Goal: Transaction & Acquisition: Book appointment/travel/reservation

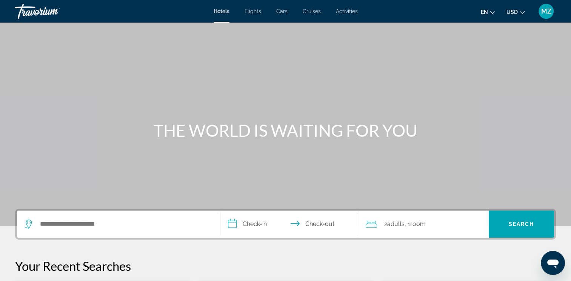
click at [519, 16] on button "USD USD ($) MXN (Mex$) CAD (Can$) GBP (£) EUR (€) AUD (A$) NZD (NZ$) CNY (CN¥)" at bounding box center [515, 11] width 18 height 11
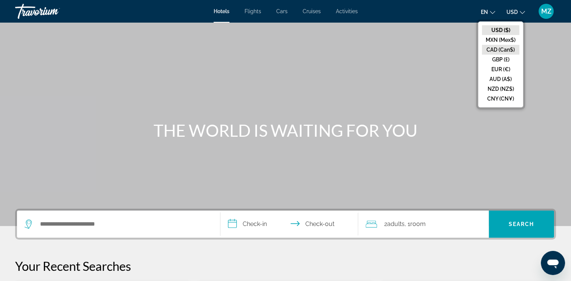
click at [492, 50] on button "CAD (Can$)" at bounding box center [500, 50] width 37 height 10
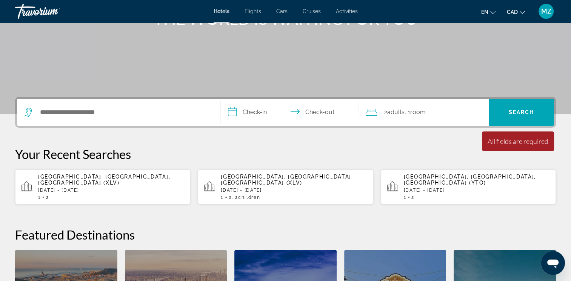
scroll to position [113, 0]
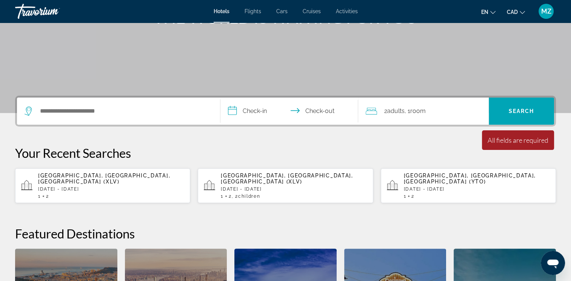
click at [113, 188] on div "[GEOGRAPHIC_DATA], [GEOGRAPHIC_DATA], [GEOGRAPHIC_DATA] (XLV) [DATE] - [DATE] 1…" at bounding box center [111, 186] width 146 height 26
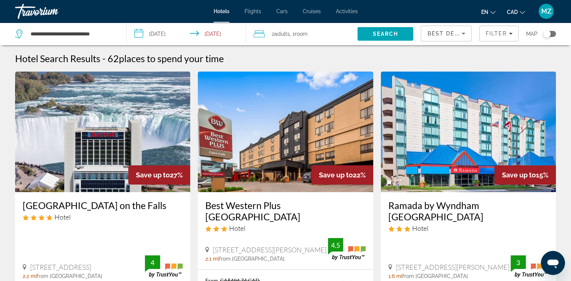
click at [468, 35] on div "Best Deals" at bounding box center [446, 33] width 50 height 15
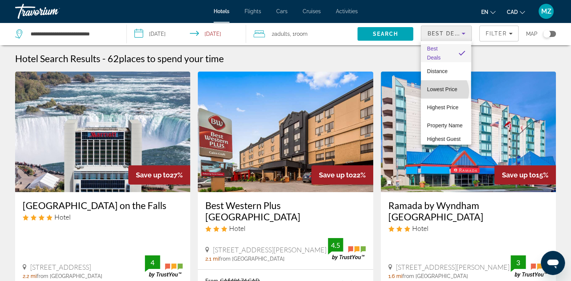
click at [444, 91] on span "Lowest Price" at bounding box center [442, 89] width 30 height 6
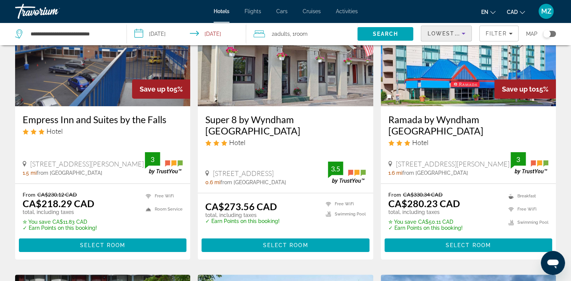
scroll to position [75, 0]
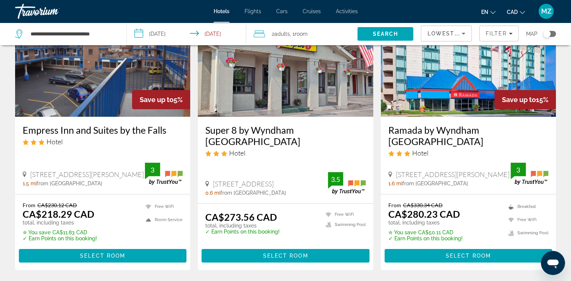
click at [289, 34] on span "Adults" at bounding box center [281, 34] width 15 height 6
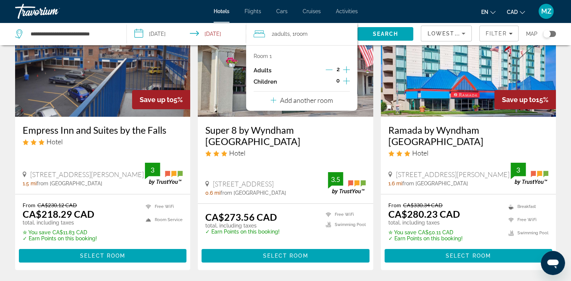
click at [343, 77] on icon "Increment children" at bounding box center [346, 81] width 7 height 9
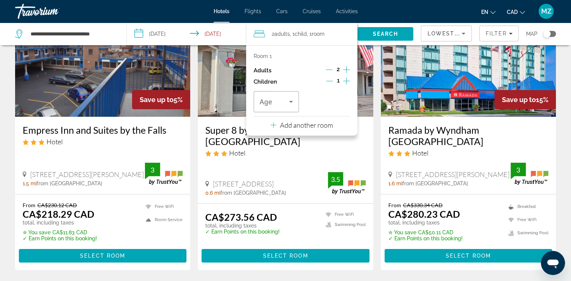
click at [345, 81] on icon "Increment children" at bounding box center [346, 81] width 7 height 9
click at [287, 106] on icon "Travelers: 2 adults, 2 children" at bounding box center [290, 101] width 9 height 9
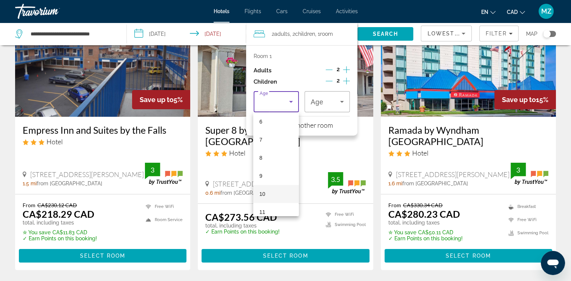
scroll to position [113, 0]
click at [268, 190] on mat-option "10" at bounding box center [275, 193] width 45 height 18
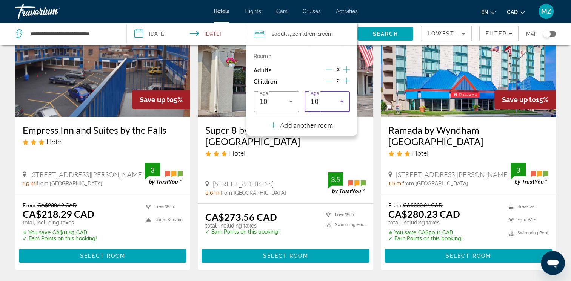
click at [332, 104] on div "10" at bounding box center [324, 101] width 29 height 9
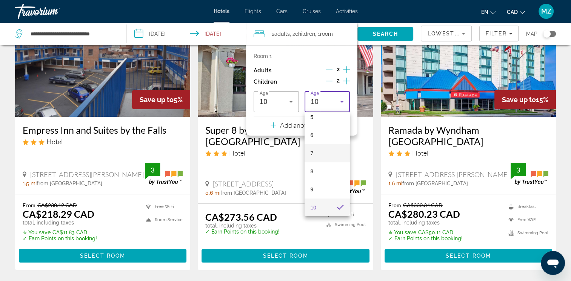
drag, startPoint x: 322, startPoint y: 154, endPoint x: 371, endPoint y: 93, distance: 78.3
click at [322, 153] on mat-option "7" at bounding box center [326, 153] width 45 height 18
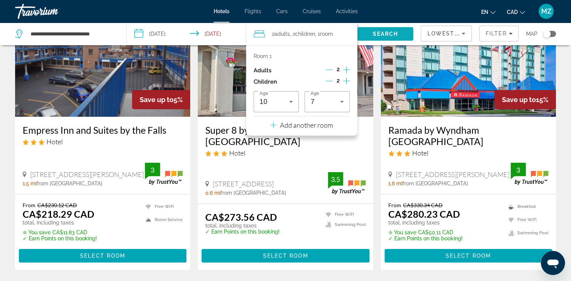
click at [391, 32] on span "Search" at bounding box center [386, 34] width 26 height 6
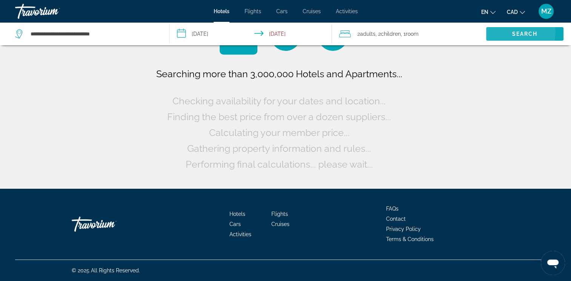
scroll to position [0, 0]
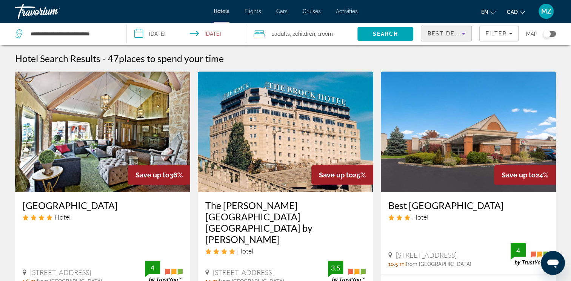
click at [452, 33] on span "Best Deals" at bounding box center [446, 34] width 39 height 6
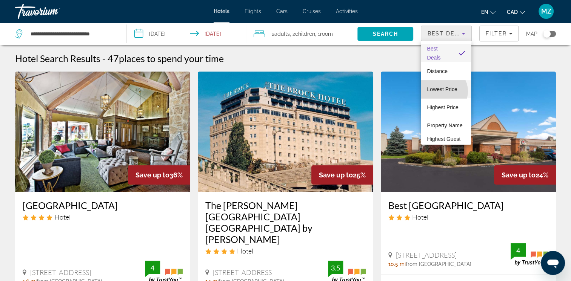
click at [442, 91] on span "Lowest Price" at bounding box center [442, 89] width 30 height 6
